Goal: Communication & Community: Answer question/provide support

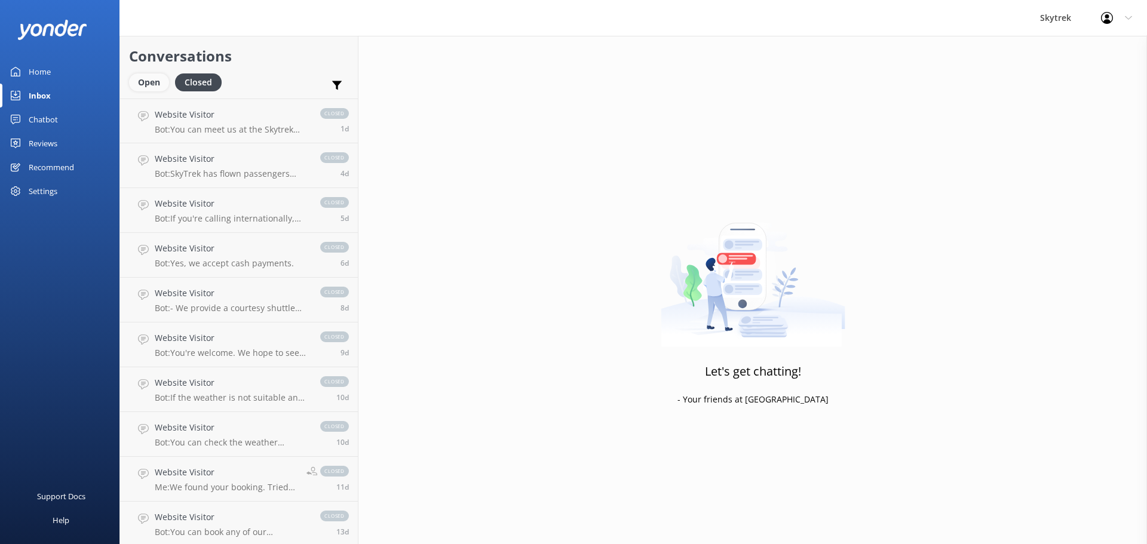
click at [162, 84] on div "Open" at bounding box center [149, 82] width 40 height 18
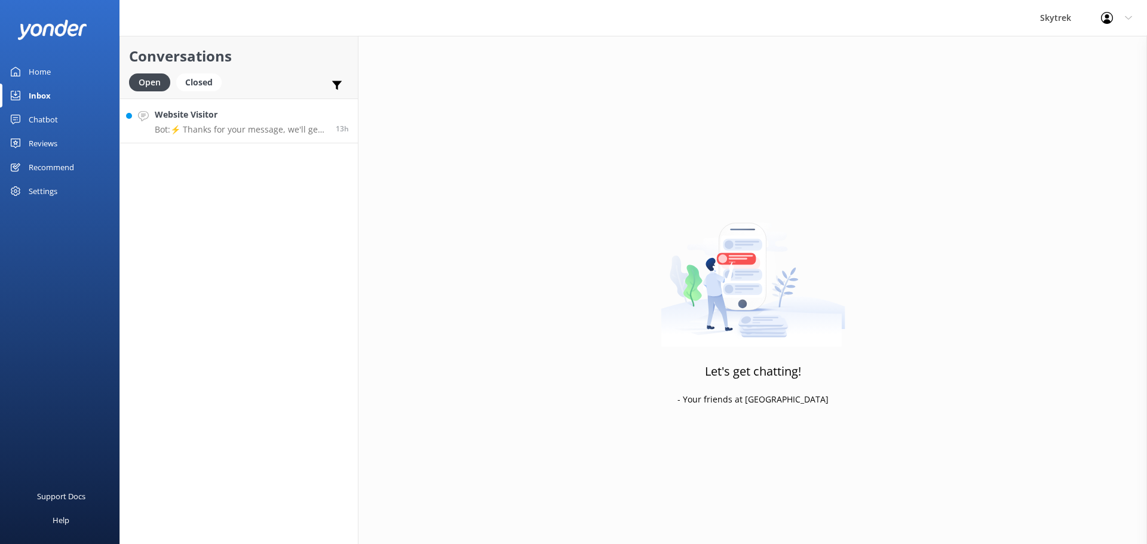
click at [234, 124] on div "Website Visitor Bot: ⚡ Thanks for your message, we'll get back to you as soon a…" at bounding box center [241, 121] width 172 height 26
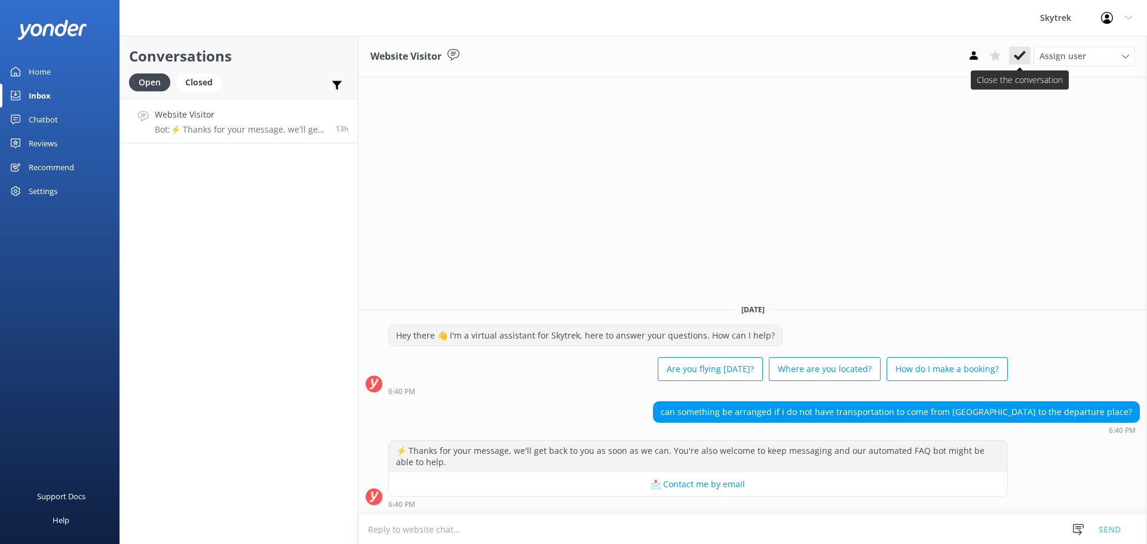
click at [1019, 54] on icon at bounding box center [1020, 56] width 12 height 12
